Goal: Task Accomplishment & Management: Manage account settings

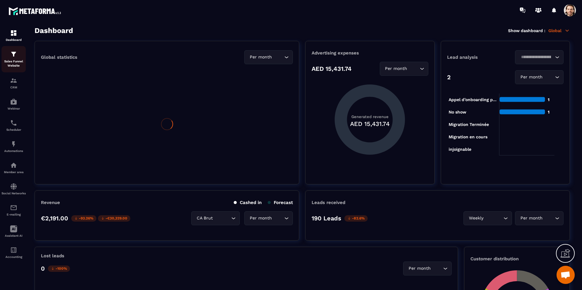
click at [13, 62] on p "Sales Funnel Website" at bounding box center [14, 63] width 24 height 8
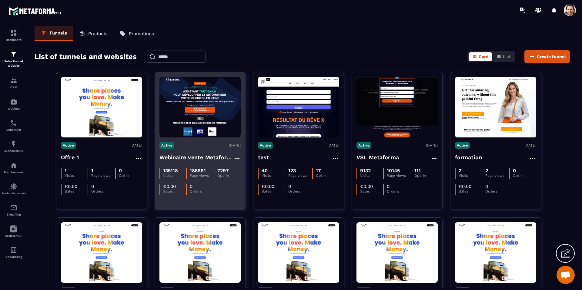
click at [213, 158] on h4 "Webinaire vente Metaforma" at bounding box center [196, 157] width 74 height 8
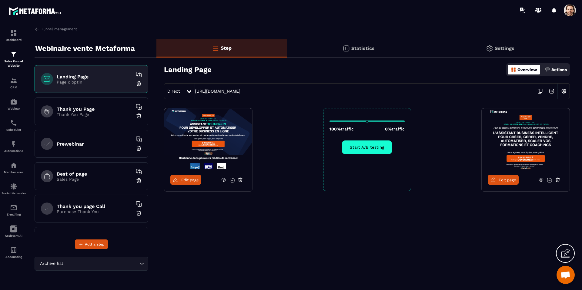
click at [369, 51] on p "Statistics" at bounding box center [362, 48] width 23 height 6
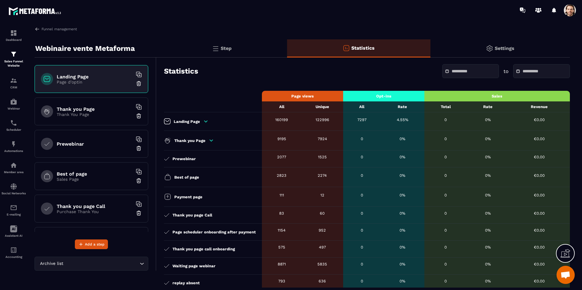
click at [204, 122] on icon at bounding box center [205, 121] width 5 height 5
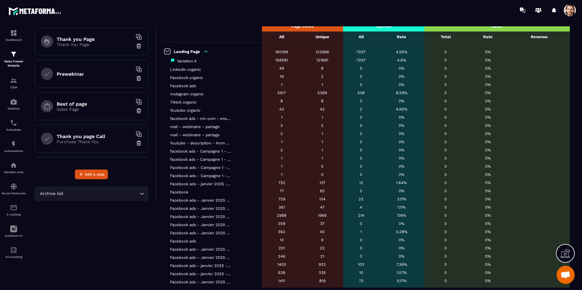
scroll to position [65, 0]
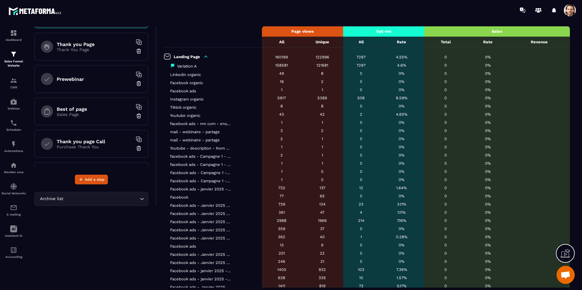
click at [206, 57] on icon at bounding box center [205, 57] width 3 height 2
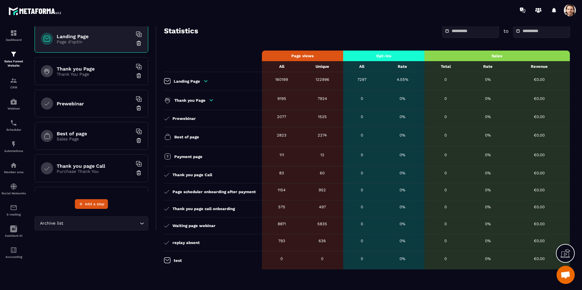
click at [205, 82] on icon at bounding box center [205, 81] width 5 height 5
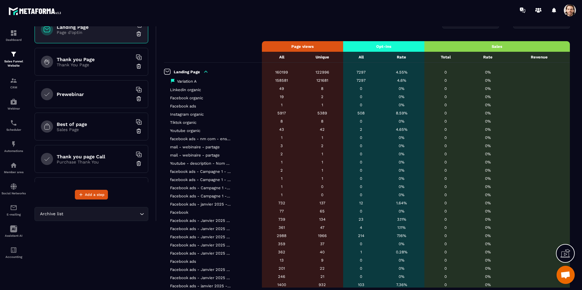
scroll to position [11, 0]
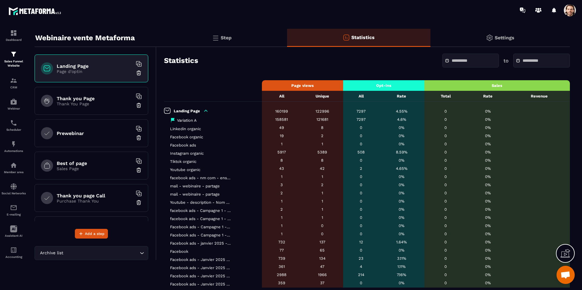
click at [207, 109] on icon at bounding box center [205, 110] width 5 height 5
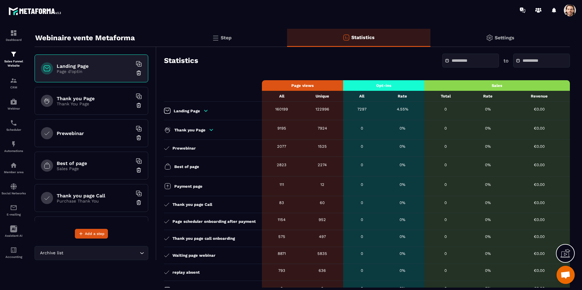
click at [453, 62] on input "text" at bounding box center [473, 60] width 42 height 5
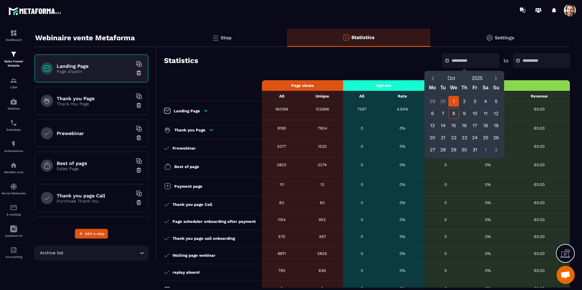
click at [454, 102] on div "1" at bounding box center [453, 101] width 11 height 11
type input "**********"
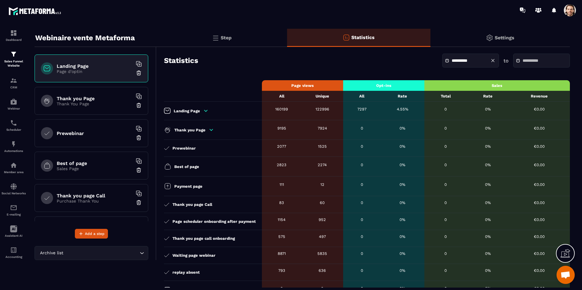
click at [533, 58] on input "text" at bounding box center [544, 60] width 42 height 5
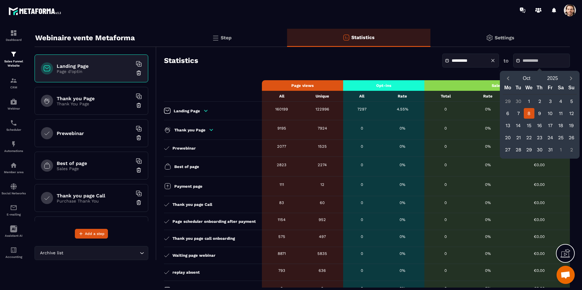
click at [527, 111] on div "8" at bounding box center [529, 113] width 11 height 11
type input "**********"
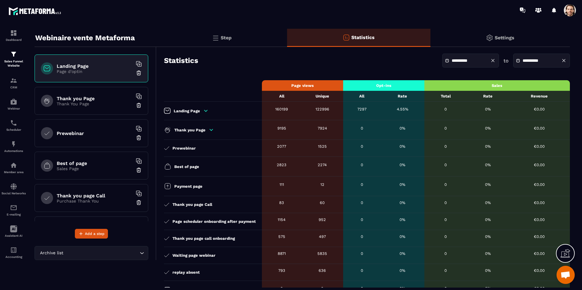
scroll to position [0, 0]
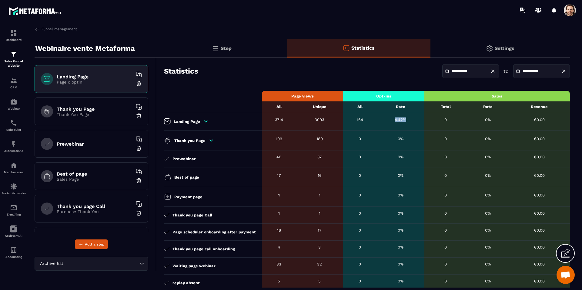
drag, startPoint x: 393, startPoint y: 118, endPoint x: 430, endPoint y: 102, distance: 40.3
click at [417, 119] on div "4.42%" at bounding box center [401, 120] width 42 height 5
click at [475, 74] on div "**********" at bounding box center [470, 71] width 57 height 14
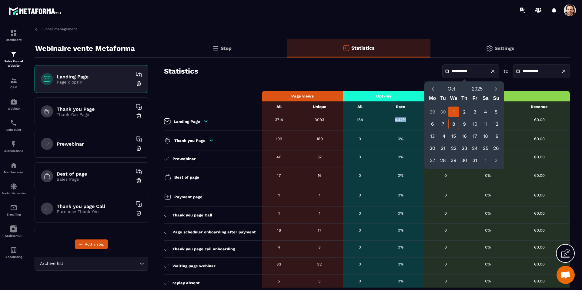
click at [390, 119] on div "4.42%" at bounding box center [401, 120] width 42 height 5
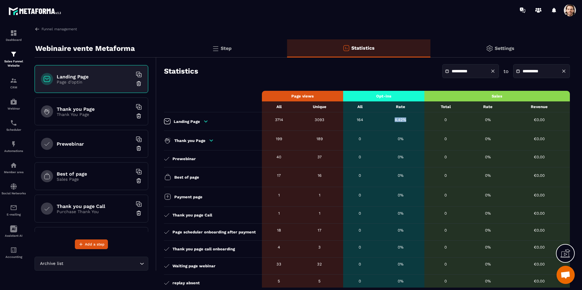
drag, startPoint x: 390, startPoint y: 120, endPoint x: 405, endPoint y: 119, distance: 14.6
click at [405, 119] on div "4.42%" at bounding box center [401, 120] width 42 height 5
drag, startPoint x: 398, startPoint y: 122, endPoint x: 418, endPoint y: 118, distance: 20.6
click at [414, 121] on div "4.42%" at bounding box center [401, 120] width 42 height 5
click at [466, 74] on div "**********" at bounding box center [470, 71] width 57 height 14
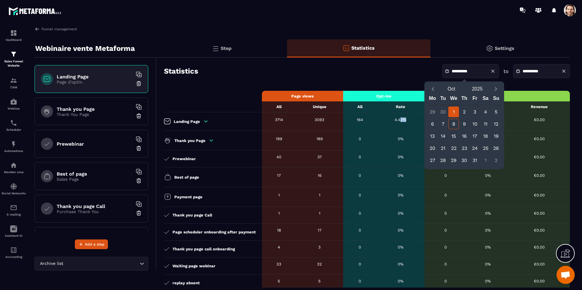
click at [452, 112] on div "1" at bounding box center [453, 112] width 11 height 11
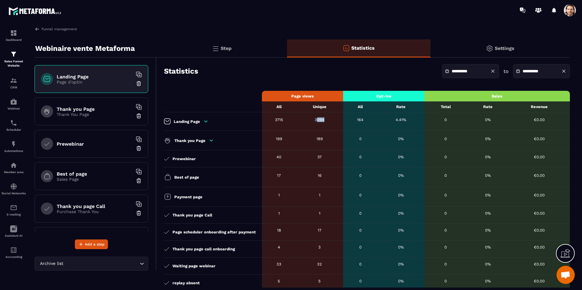
drag, startPoint x: 314, startPoint y: 121, endPoint x: 327, endPoint y: 122, distance: 13.1
click at [327, 123] on td "3094" at bounding box center [319, 121] width 47 height 18
click at [325, 121] on div "3094" at bounding box center [319, 120] width 41 height 5
drag, startPoint x: 325, startPoint y: 121, endPoint x: 290, endPoint y: 120, distance: 34.9
click at [290, 120] on tr "Landing Page 3715 3094 164 4.41% 0 0% €0.00" at bounding box center [367, 121] width 406 height 18
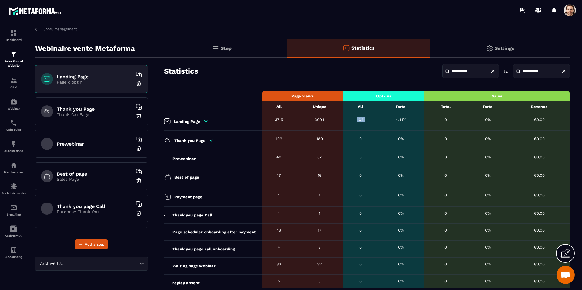
drag, startPoint x: 347, startPoint y: 119, endPoint x: 388, endPoint y: 119, distance: 40.9
click at [383, 118] on tr "Landing Page 3715 3094 164 4.41% 0 0% €0.00" at bounding box center [367, 121] width 406 height 18
click at [531, 72] on input "**********" at bounding box center [544, 71] width 42 height 5
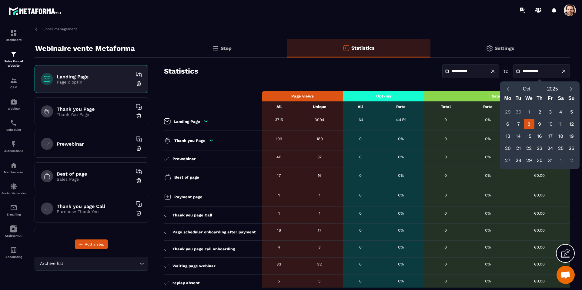
click at [526, 39] on div "Settings" at bounding box center [499, 48] width 139 height 18
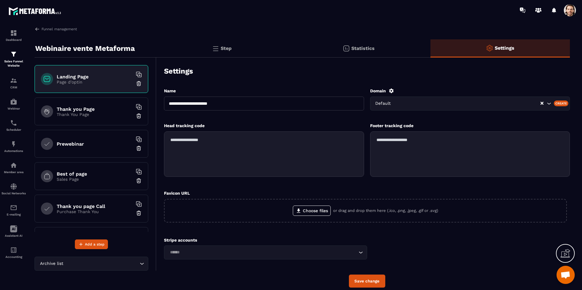
click at [333, 45] on div "Statistics" at bounding box center [358, 48] width 143 height 18
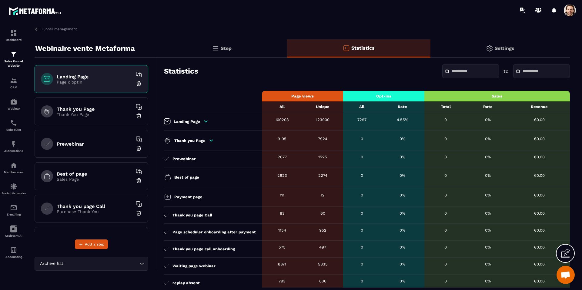
click at [452, 70] on input "text" at bounding box center [473, 71] width 42 height 5
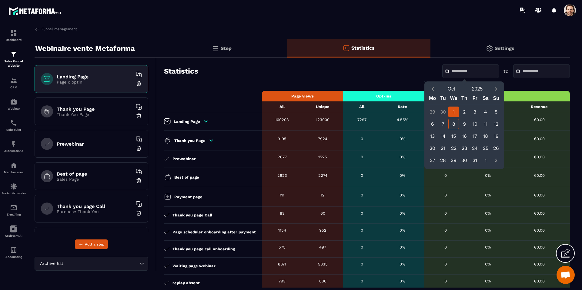
click at [455, 112] on div "1" at bounding box center [453, 112] width 11 height 11
type input "**********"
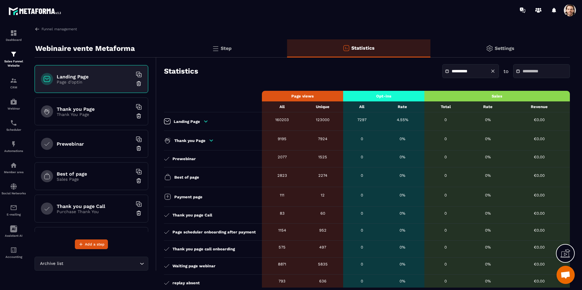
click at [529, 71] on input "text" at bounding box center [544, 71] width 42 height 5
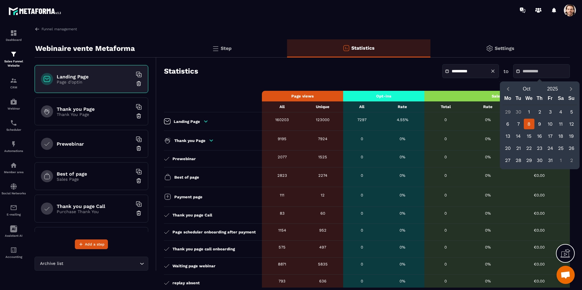
click at [529, 123] on div "8" at bounding box center [529, 124] width 11 height 11
type input "**********"
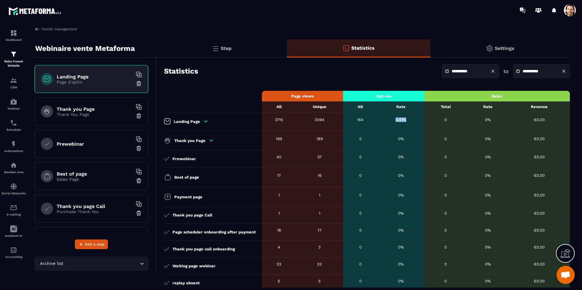
drag, startPoint x: 393, startPoint y: 118, endPoint x: 405, endPoint y: 119, distance: 11.8
click at [405, 119] on div "4.41%" at bounding box center [401, 120] width 40 height 5
drag, startPoint x: 356, startPoint y: 120, endPoint x: 395, endPoint y: 116, distance: 39.9
click at [366, 119] on div "164" at bounding box center [360, 120] width 28 height 5
drag, startPoint x: 395, startPoint y: 118, endPoint x: 406, endPoint y: 119, distance: 10.9
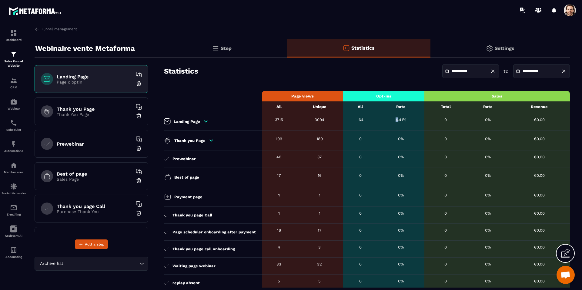
click at [406, 119] on div "4.41%" at bounding box center [401, 120] width 40 height 5
drag, startPoint x: 395, startPoint y: 119, endPoint x: 342, endPoint y: 117, distance: 52.5
click at [367, 119] on tr "Landing Page 3715 3094 164 4.41% 0 0% €0.00" at bounding box center [367, 121] width 406 height 18
click at [565, 10] on span at bounding box center [570, 10] width 12 height 12
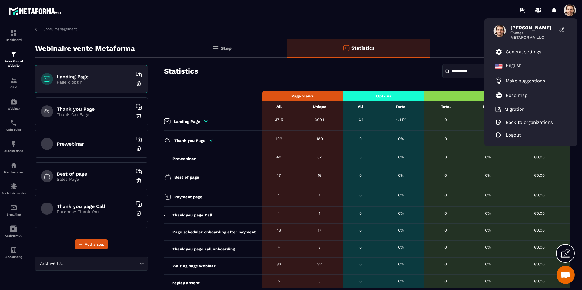
click at [567, 10] on span at bounding box center [570, 10] width 12 height 12
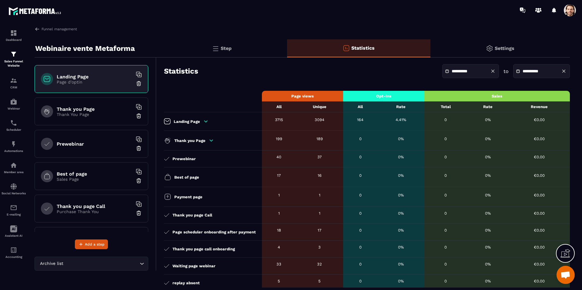
click at [567, 10] on span at bounding box center [570, 10] width 12 height 12
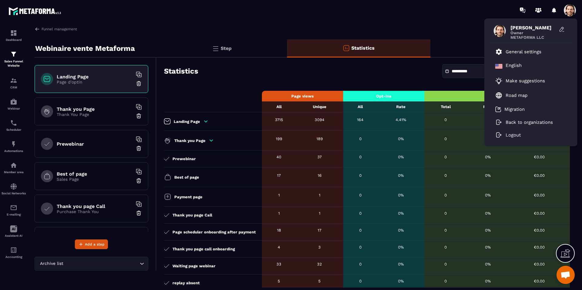
click at [492, 16] on div "[PERSON_NAME] Owner METAFORMA LLC General settings English Make suggestions Roa…" at bounding box center [326, 10] width 511 height 20
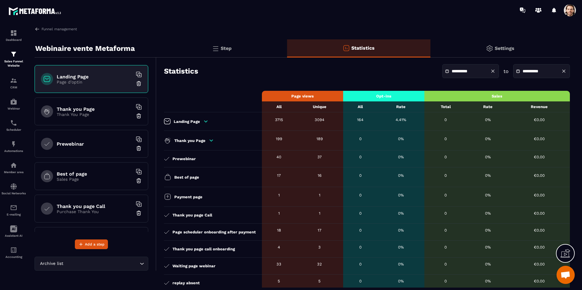
click at [573, 10] on span at bounding box center [570, 10] width 12 height 12
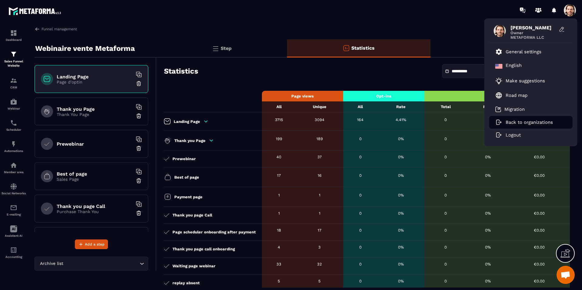
click at [531, 118] on li "Back to organizations" at bounding box center [530, 122] width 83 height 13
click at [529, 122] on p "Back to organizations" at bounding box center [529, 122] width 47 height 5
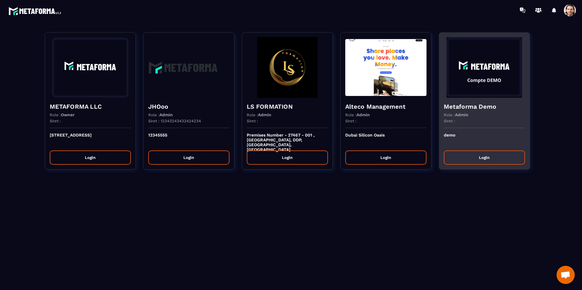
click at [450, 114] on p "Role : Admin" at bounding box center [456, 114] width 25 height 5
